Goal: Transaction & Acquisition: Purchase product/service

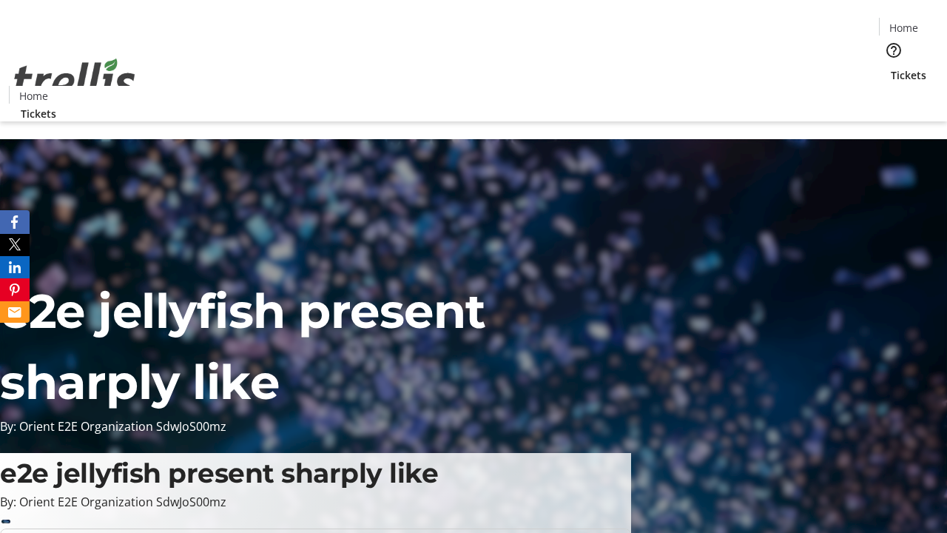
click at [891, 67] on span "Tickets" at bounding box center [909, 75] width 36 height 16
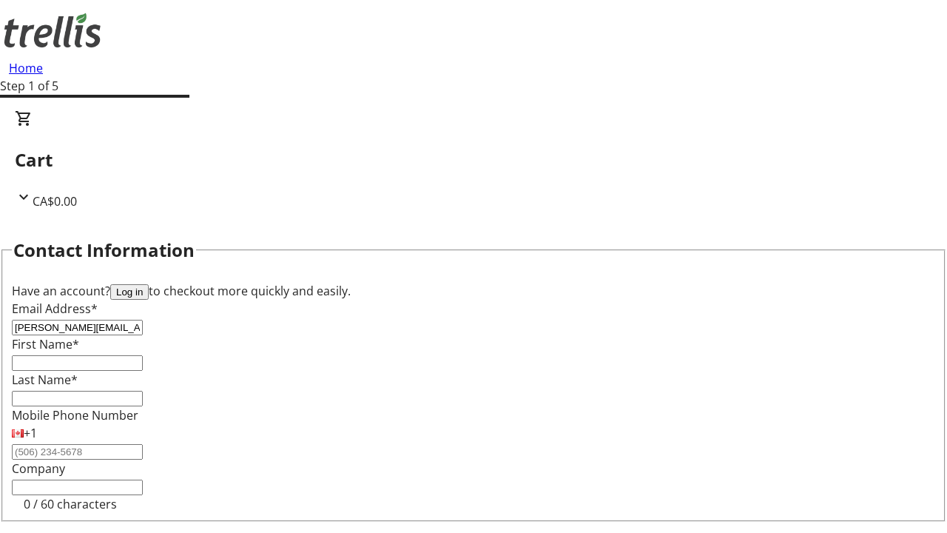
type input "[PERSON_NAME][EMAIL_ADDRESS][DOMAIN_NAME]"
type input "[PERSON_NAME]"
type input "O'Hara"
